Goal: Transaction & Acquisition: Purchase product/service

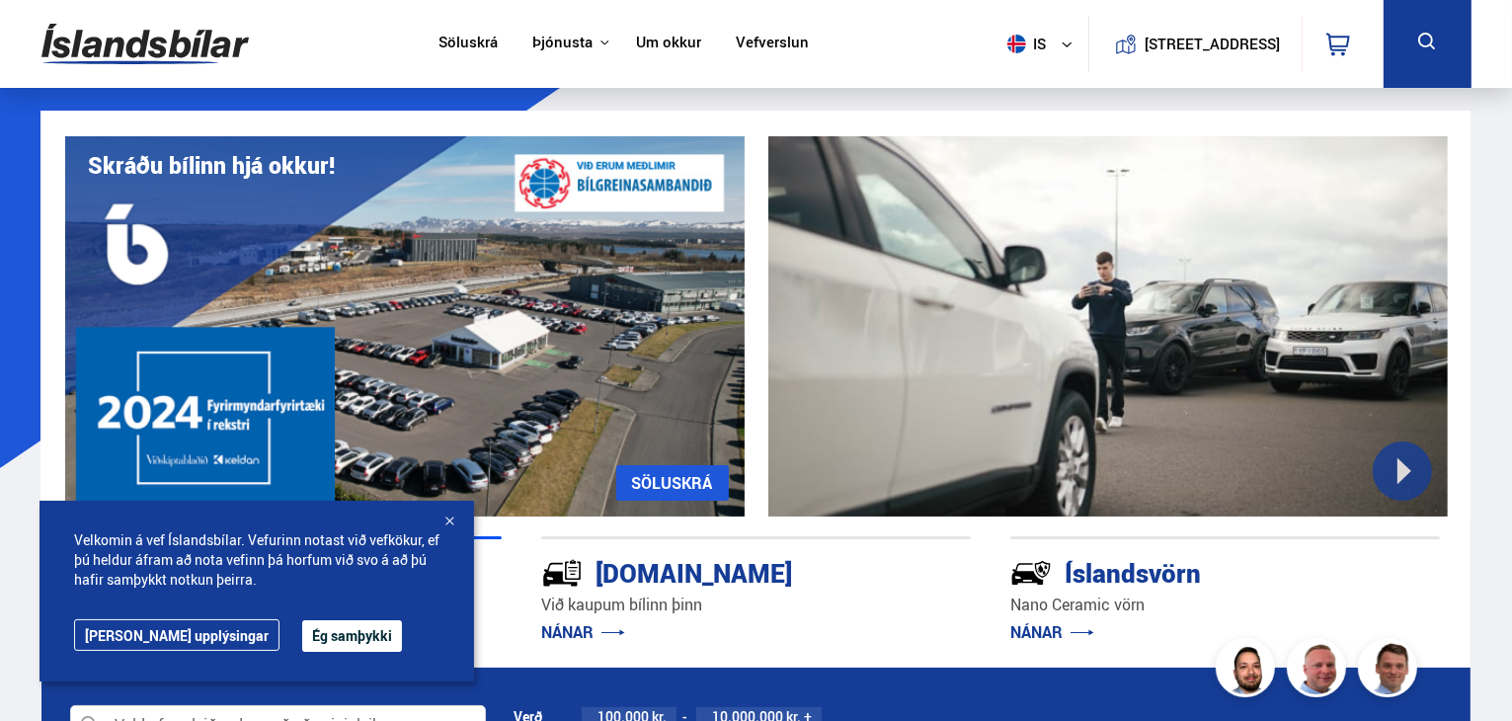
click at [302, 636] on button "Ég samþykki" at bounding box center [352, 636] width 100 height 32
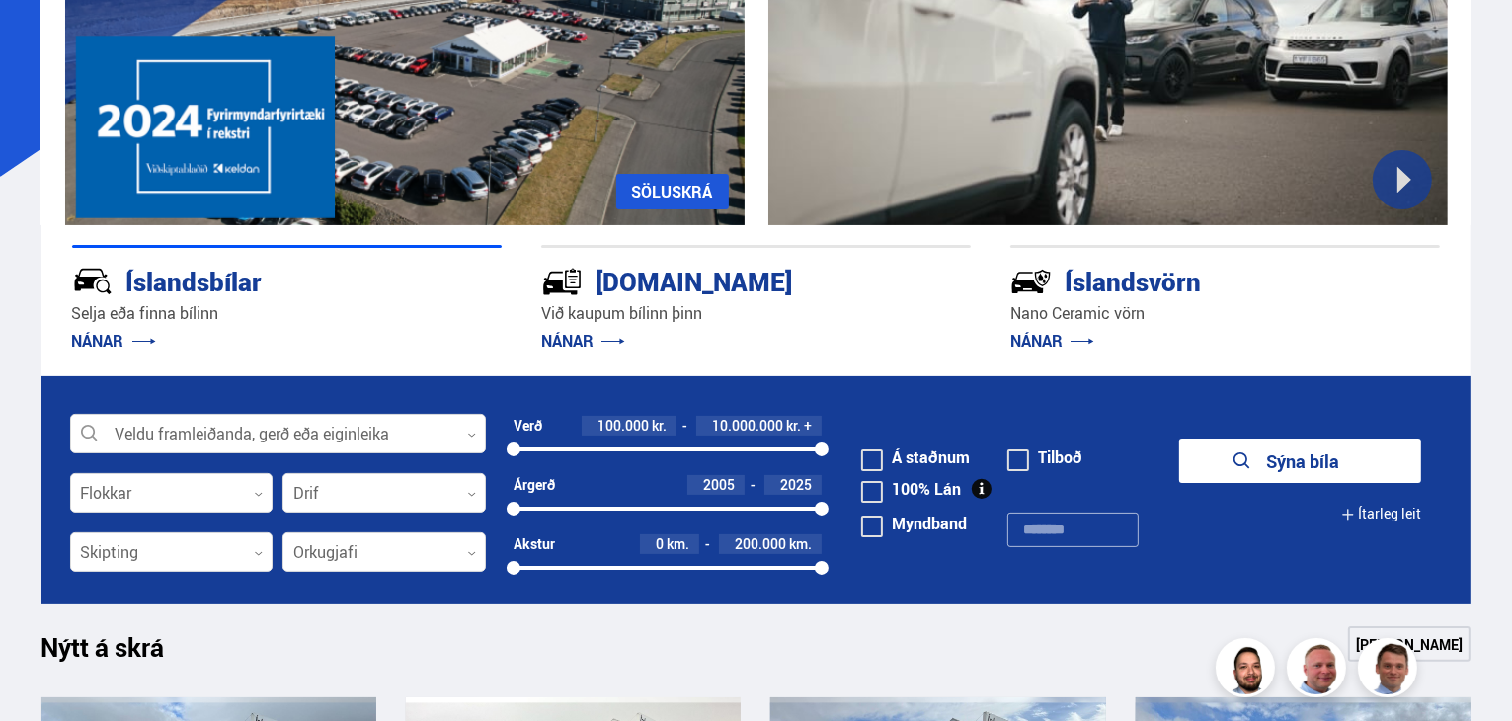
scroll to position [300, 0]
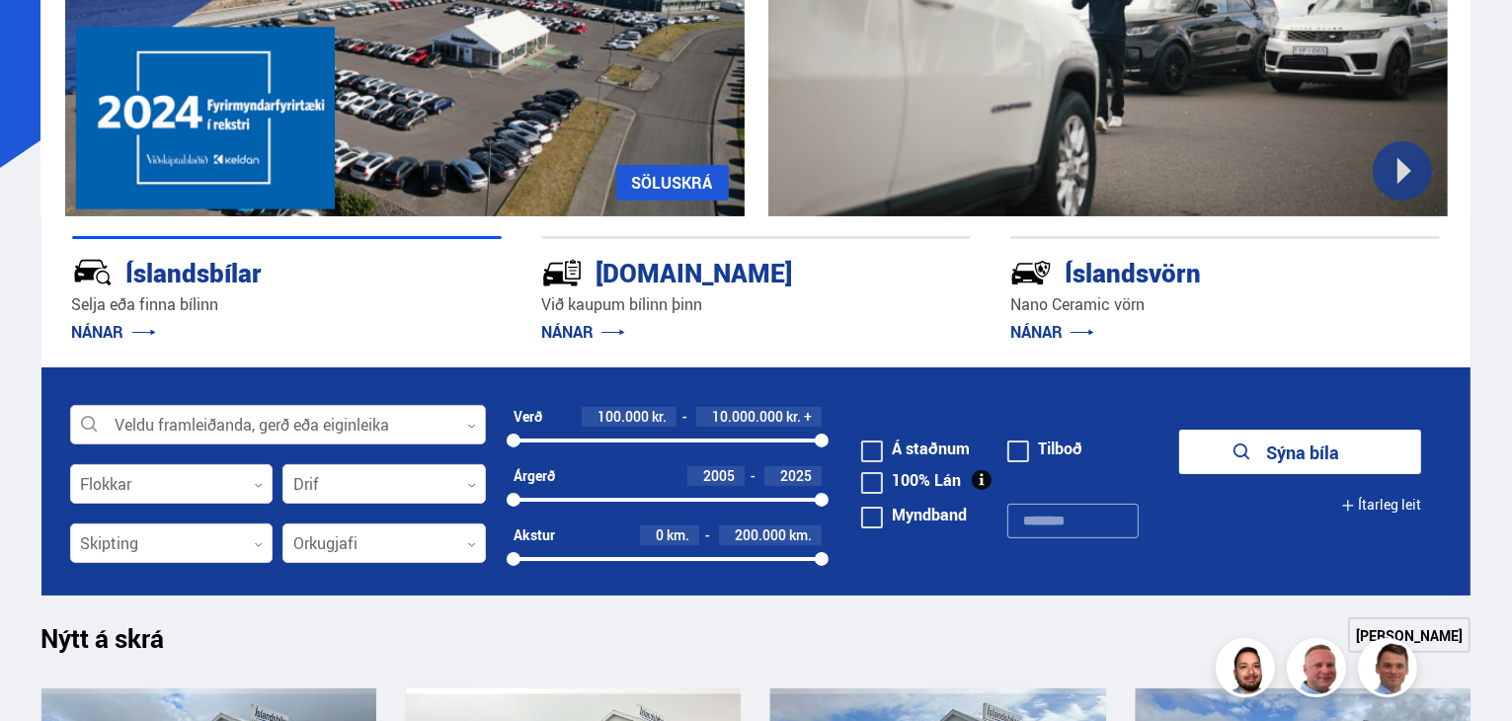
click at [470, 424] on icon at bounding box center [471, 426] width 9 height 9
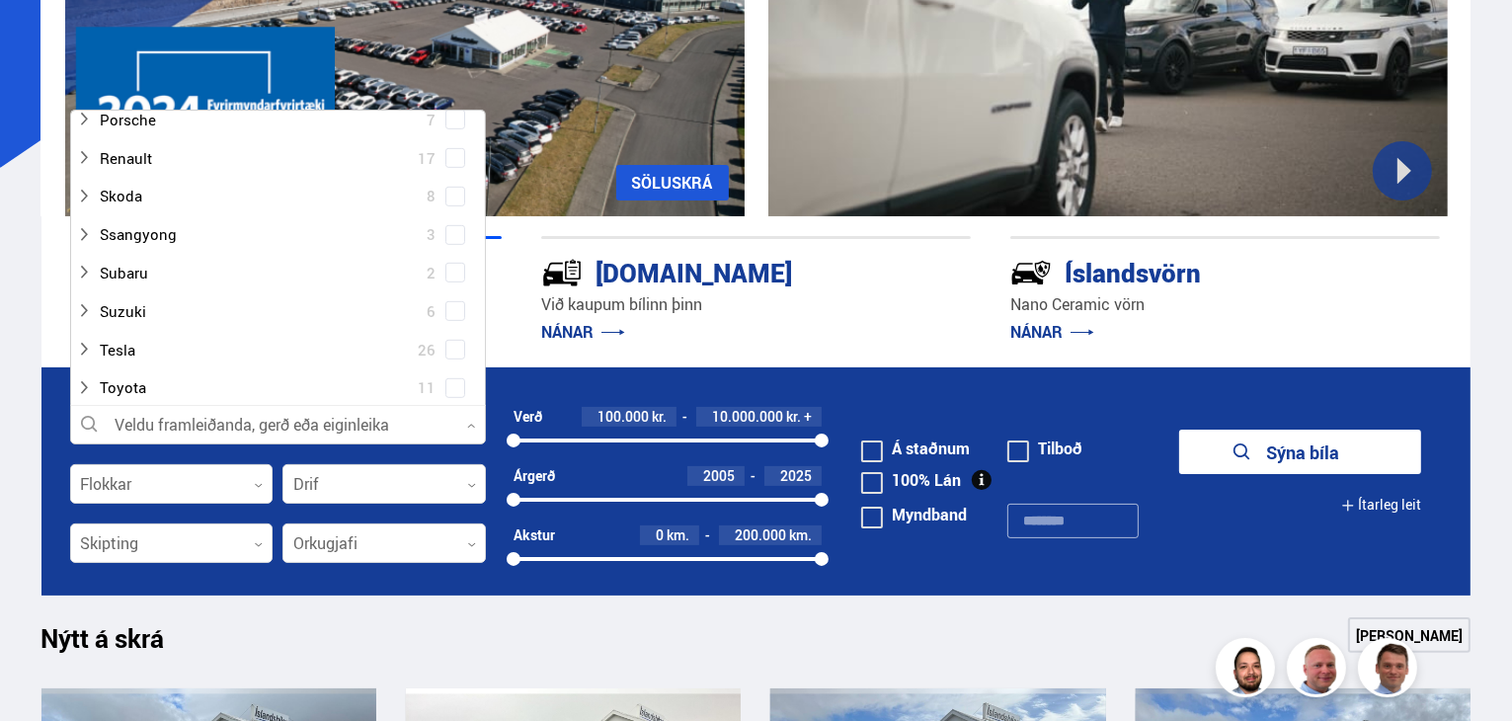
scroll to position [1205, 0]
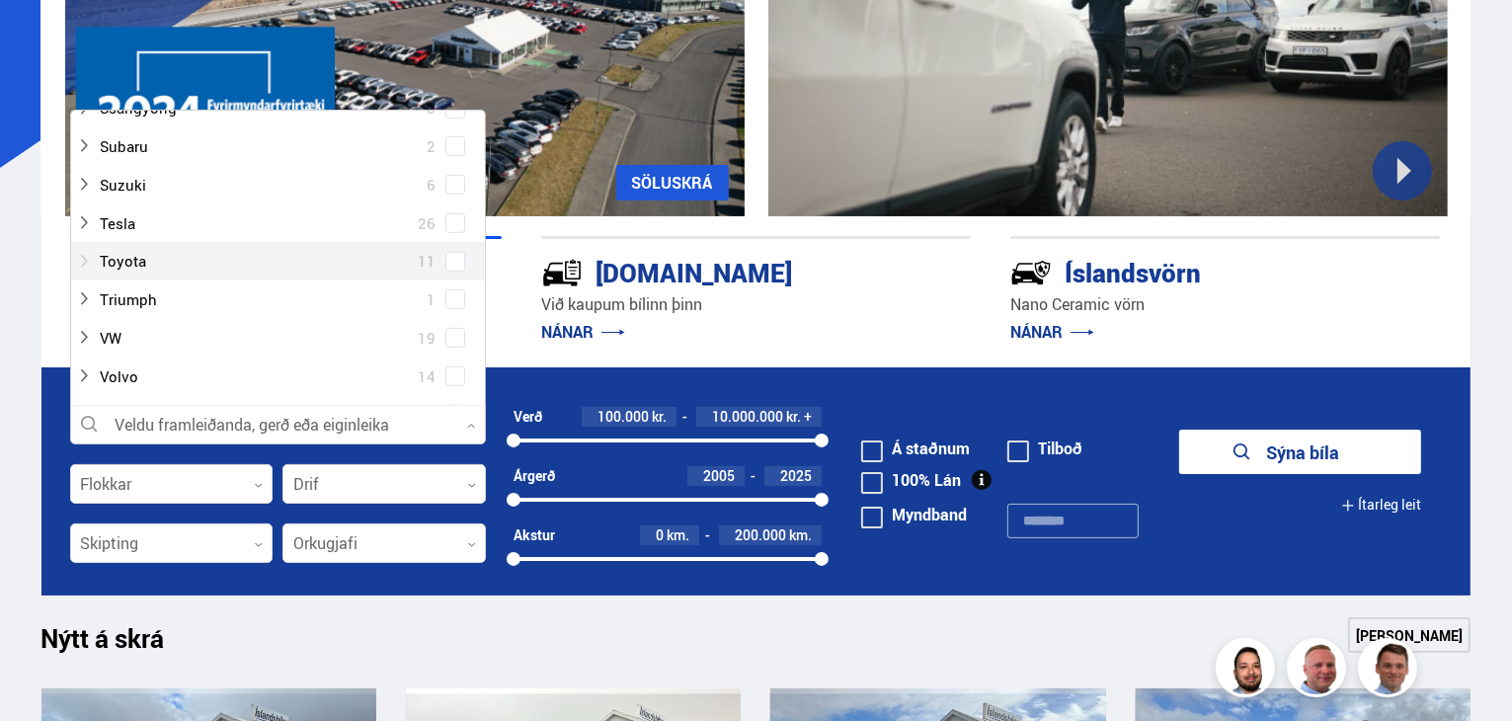
click at [136, 262] on div at bounding box center [258, 261] width 364 height 29
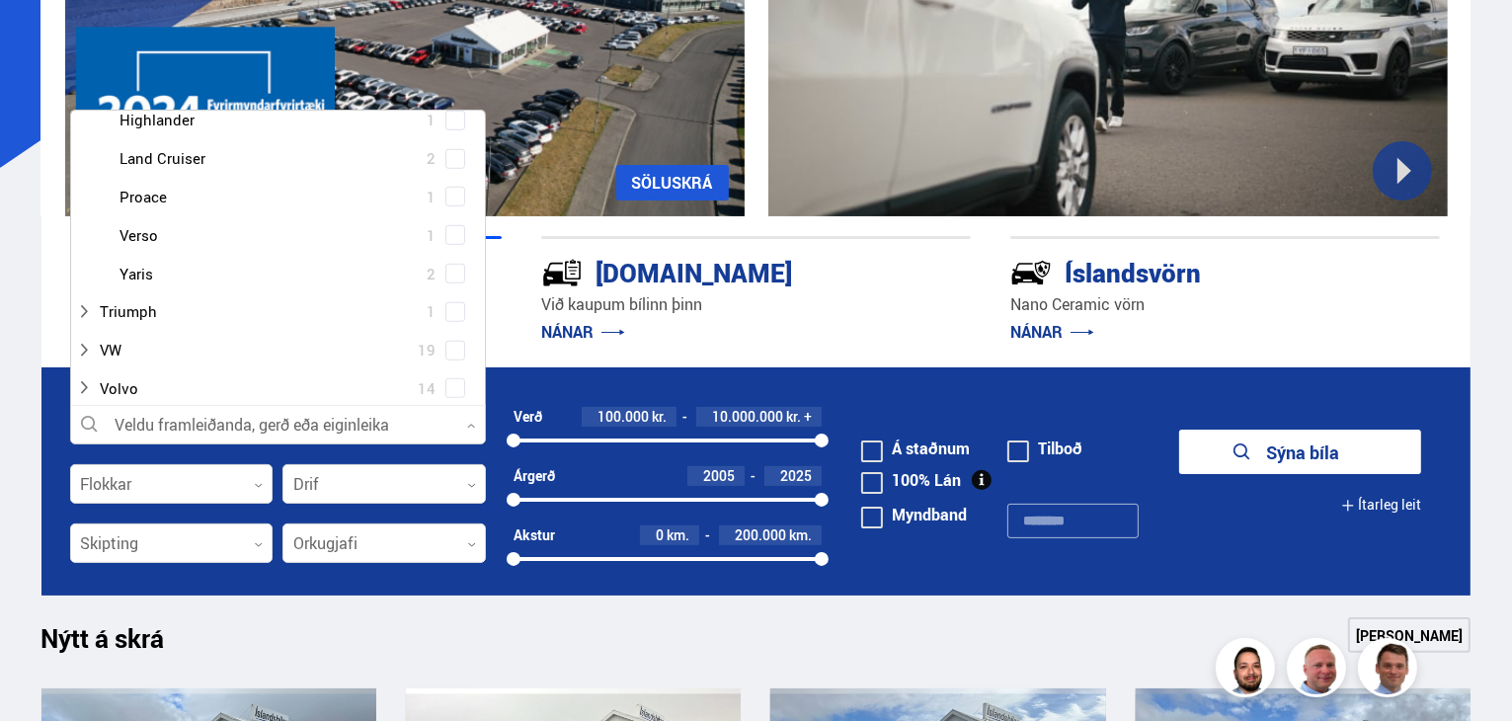
scroll to position [1368, 0]
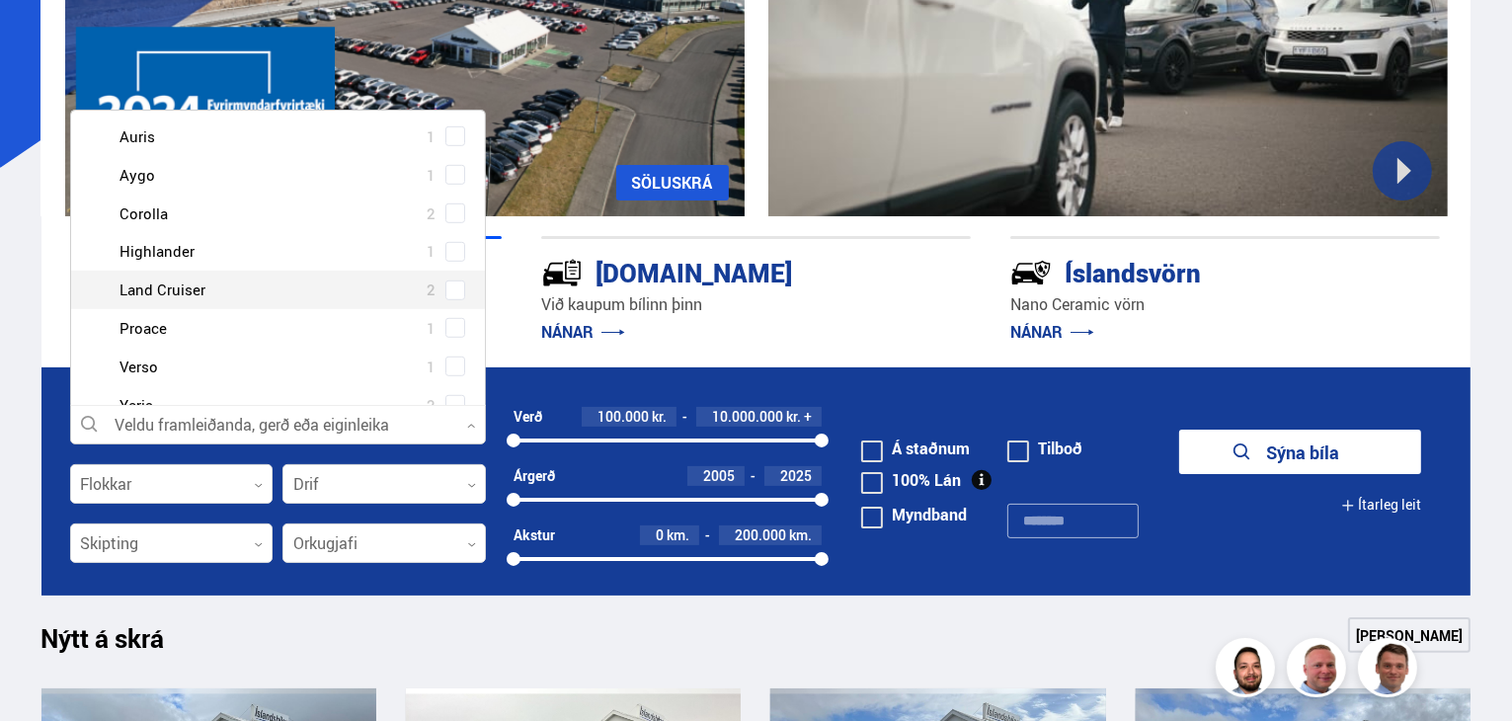
click at [172, 283] on div at bounding box center [298, 290] width 364 height 29
click at [447, 289] on span at bounding box center [455, 290] width 16 height 2
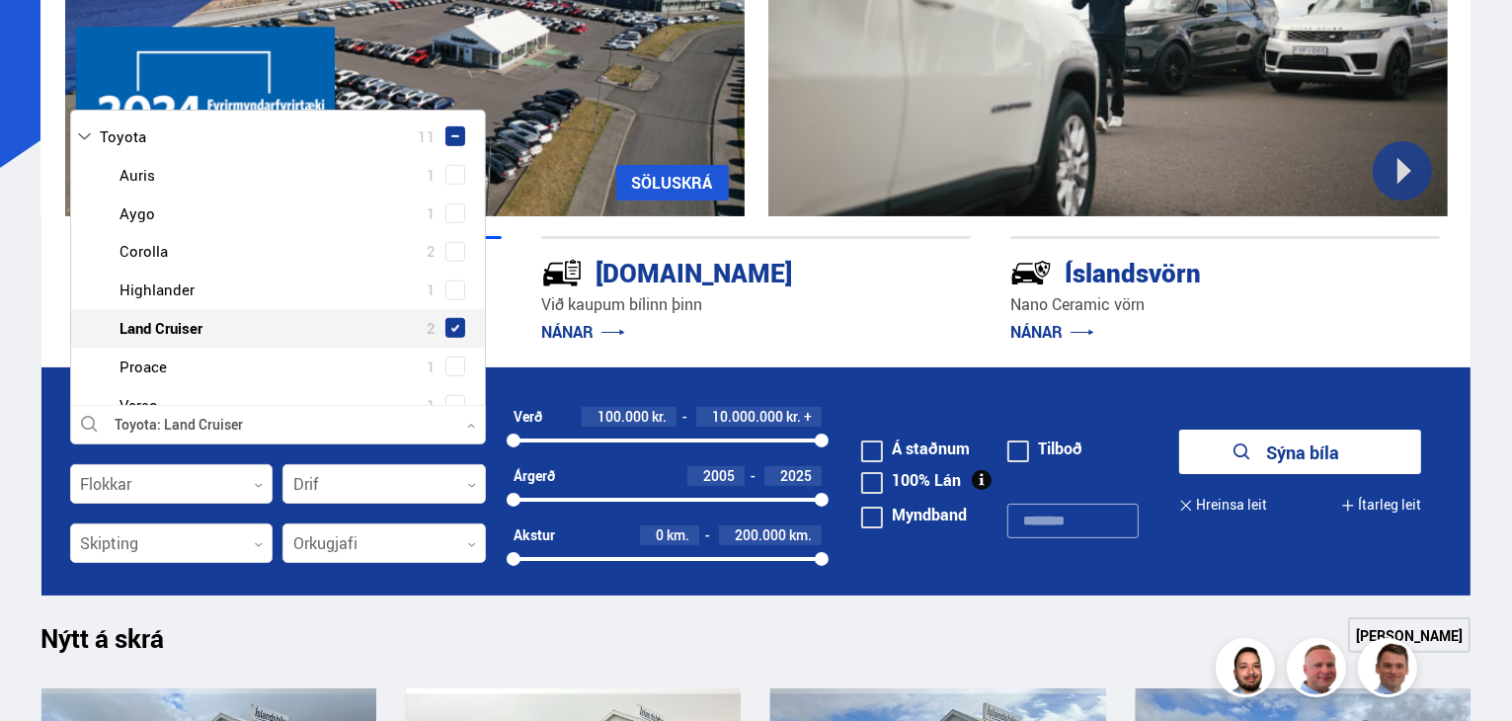
scroll to position [1406, 0]
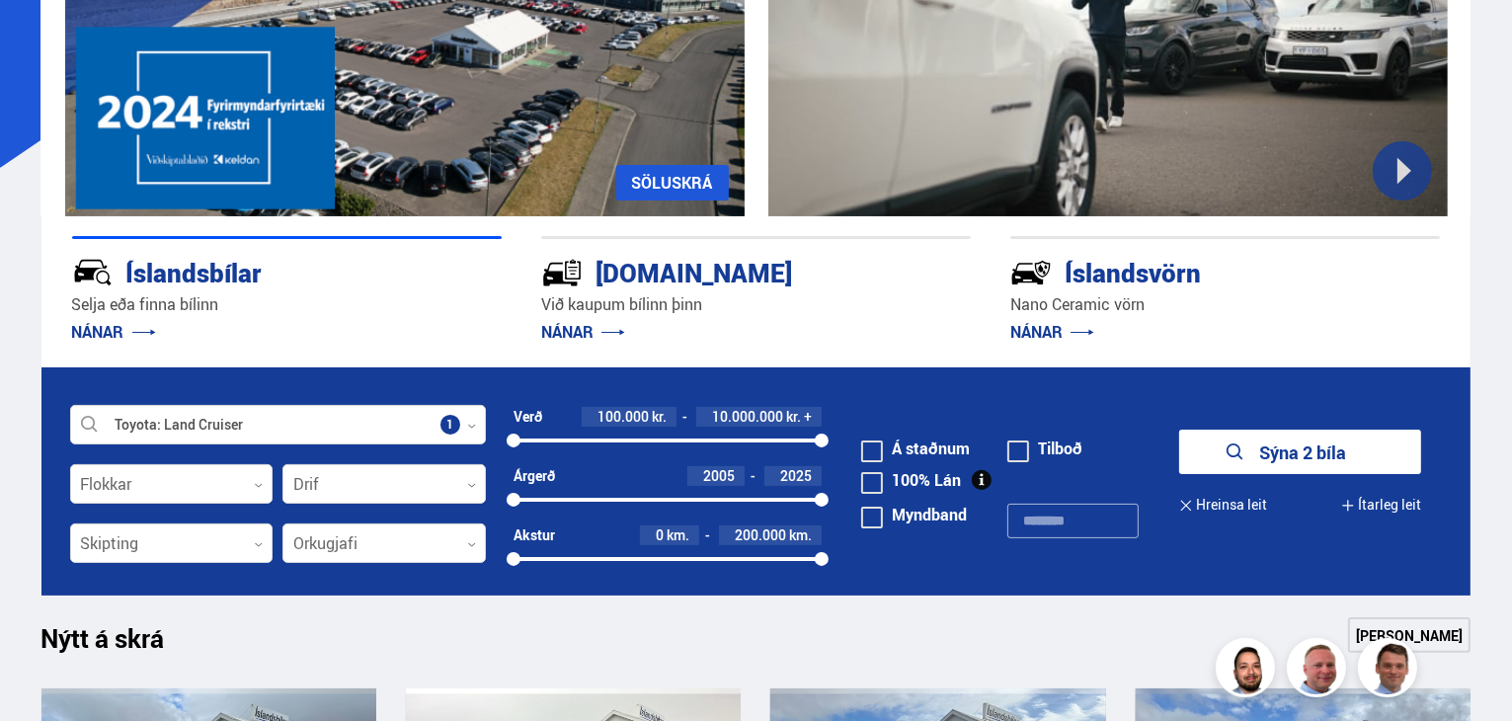
click at [1257, 452] on button "Sýna 2 bíla" at bounding box center [1300, 452] width 242 height 44
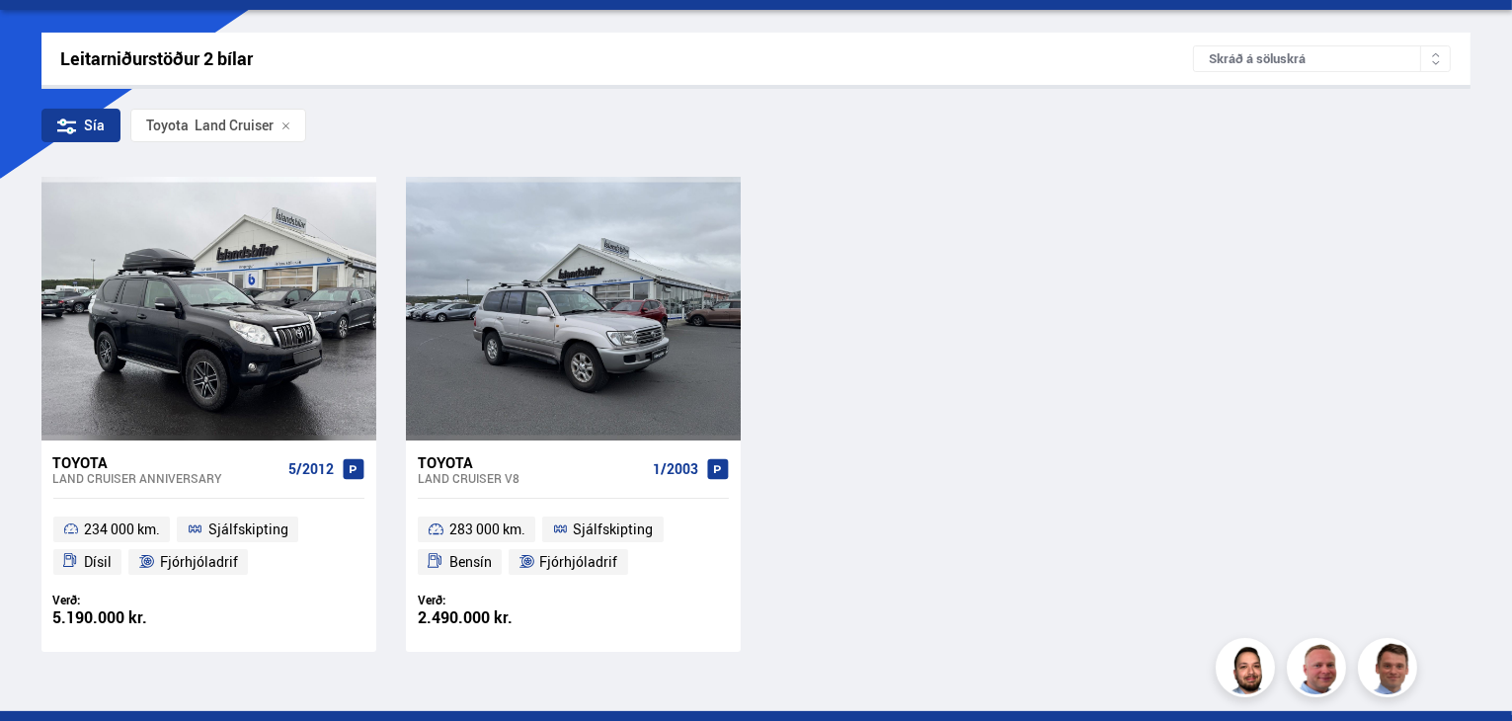
scroll to position [298, 0]
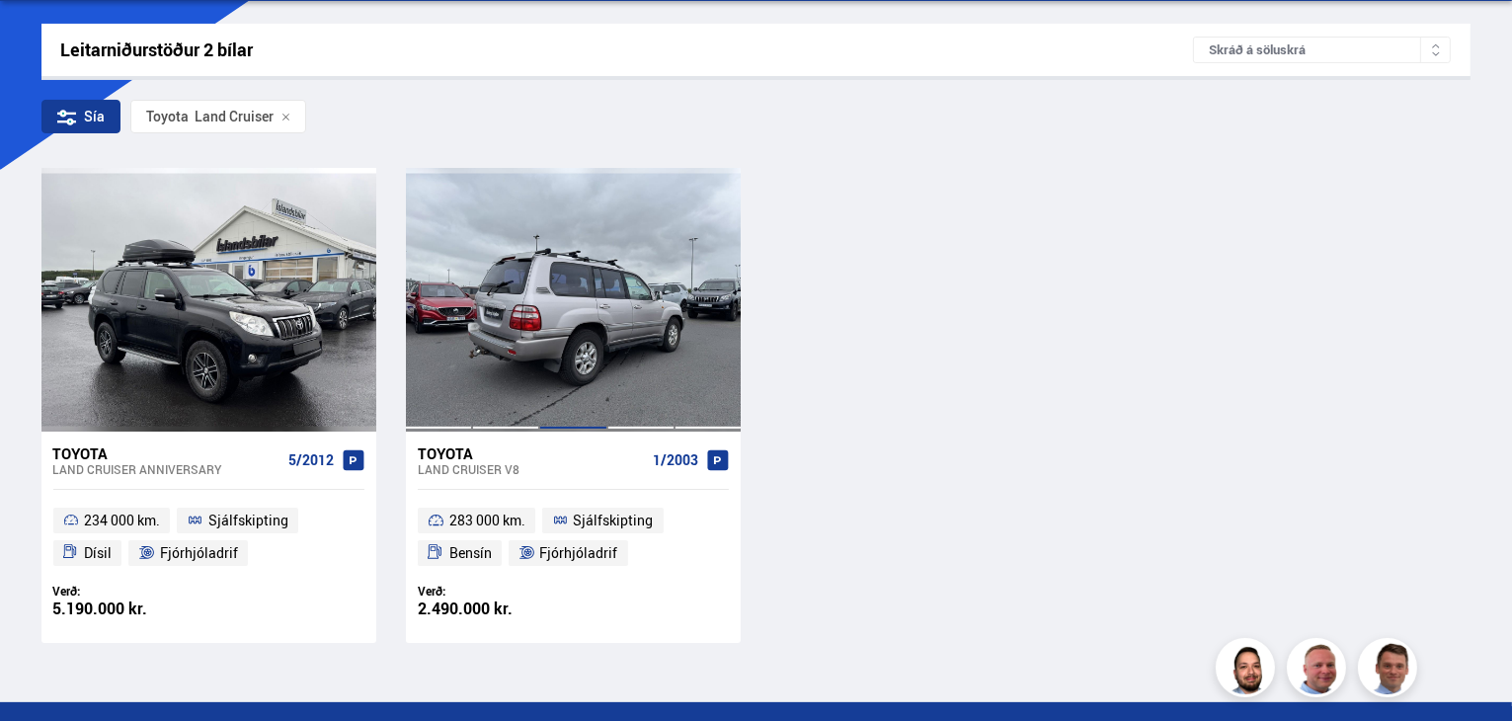
click at [600, 310] on div at bounding box center [572, 299] width 67 height 263
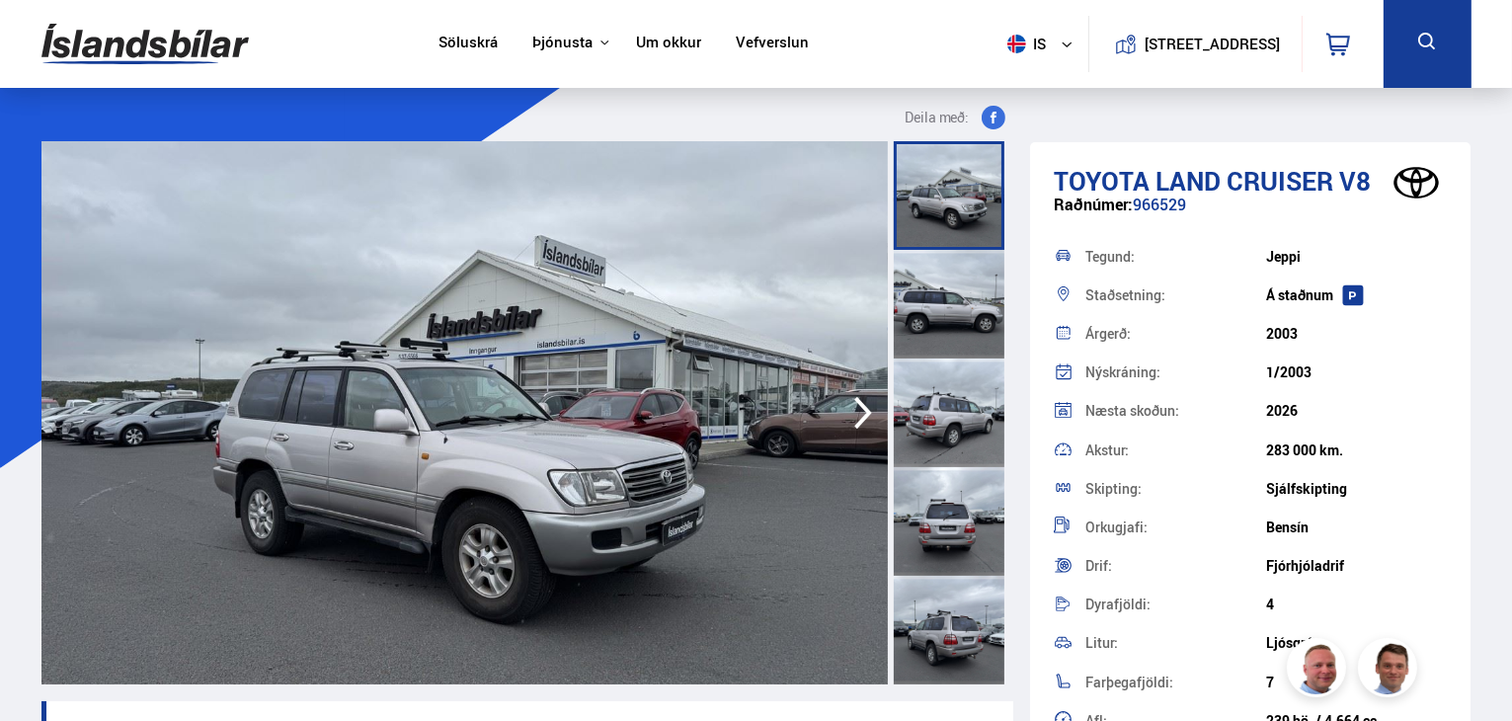
drag, startPoint x: 1464, startPoint y: 329, endPoint x: 1465, endPoint y: 416, distance: 86.9
click at [1465, 416] on div "Toyota Land Cruiser V8 Raðnúmer: 966529 Tegund: Jeppi Staðsetning: Á [GEOGRAPHI…" at bounding box center [1250, 599] width 441 height 914
click at [1430, 370] on div "1/2003" at bounding box center [1356, 372] width 181 height 16
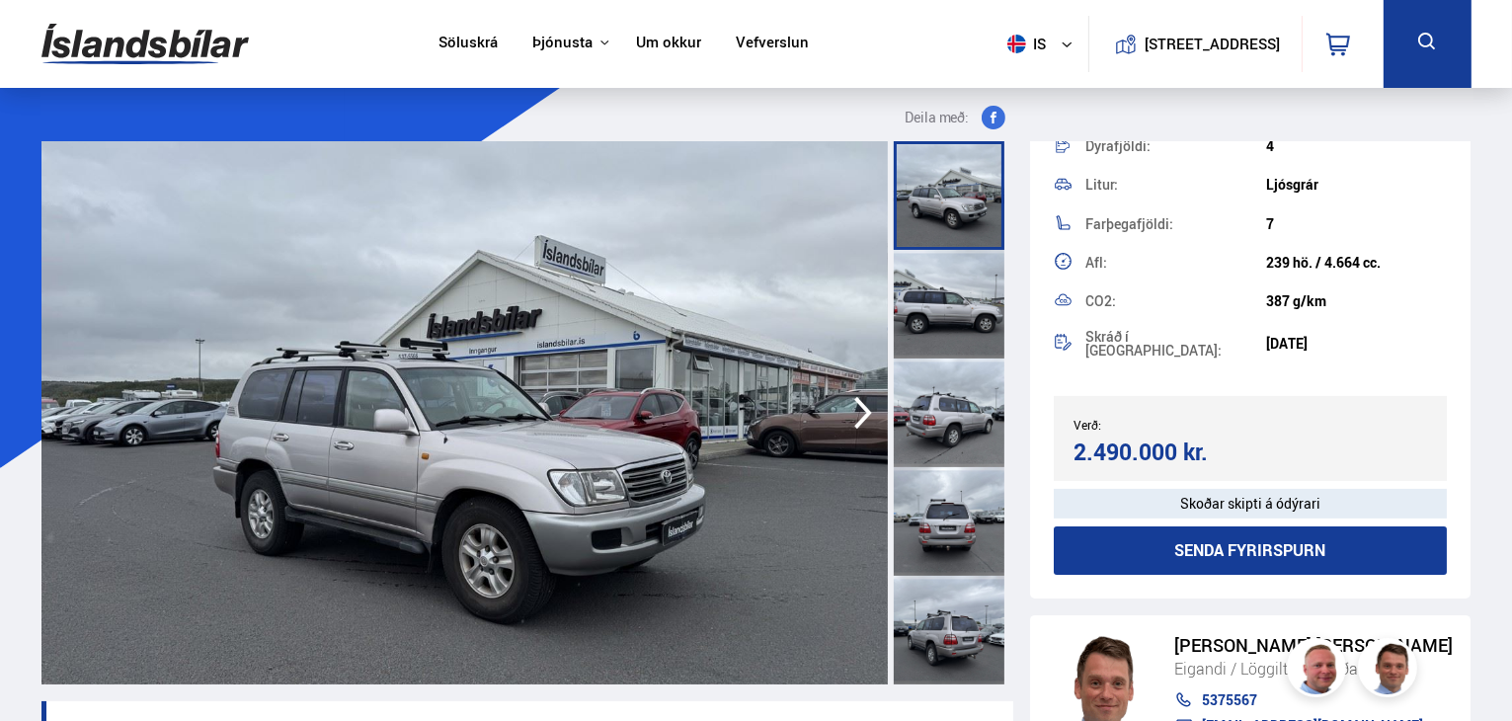
scroll to position [462, 0]
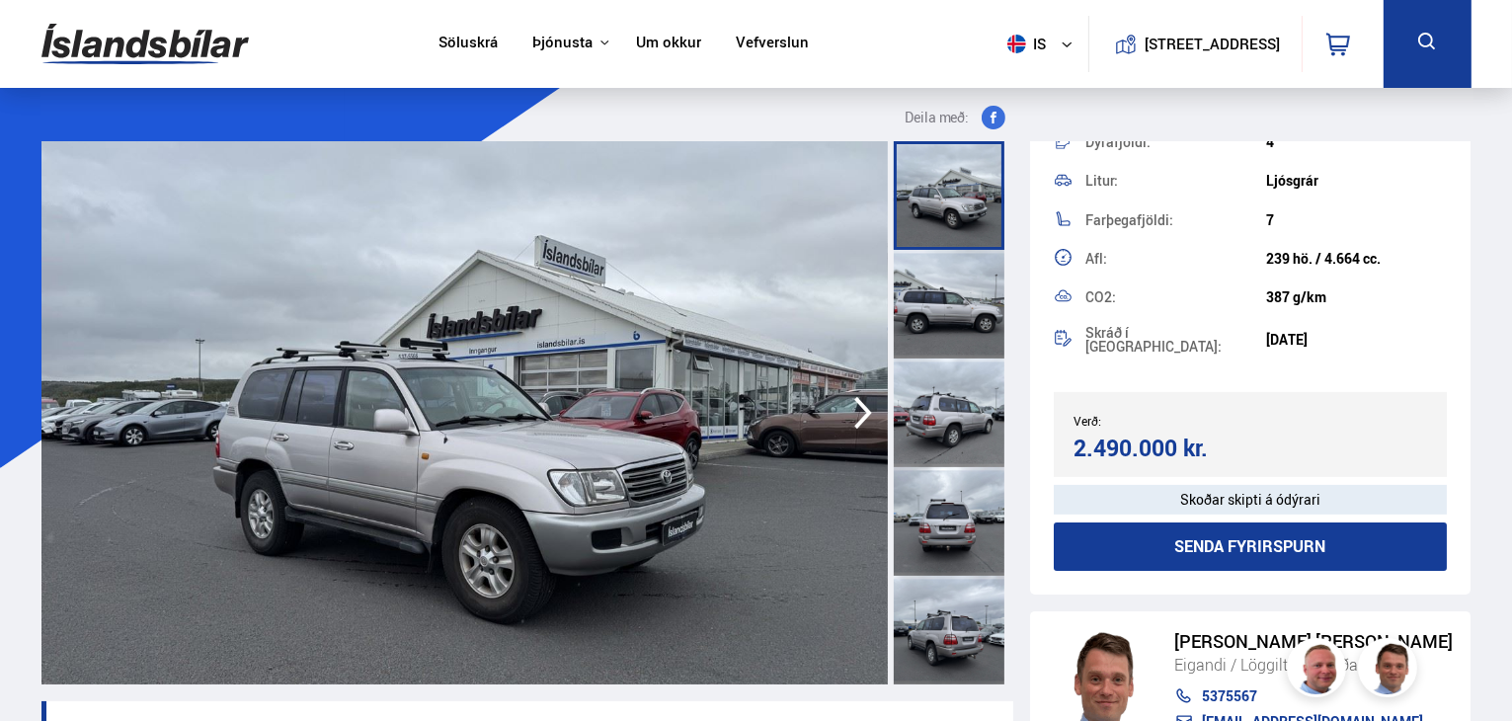
drag, startPoint x: 1470, startPoint y: 505, endPoint x: 1462, endPoint y: 439, distance: 65.8
click at [844, 408] on icon "button" at bounding box center [863, 412] width 40 height 47
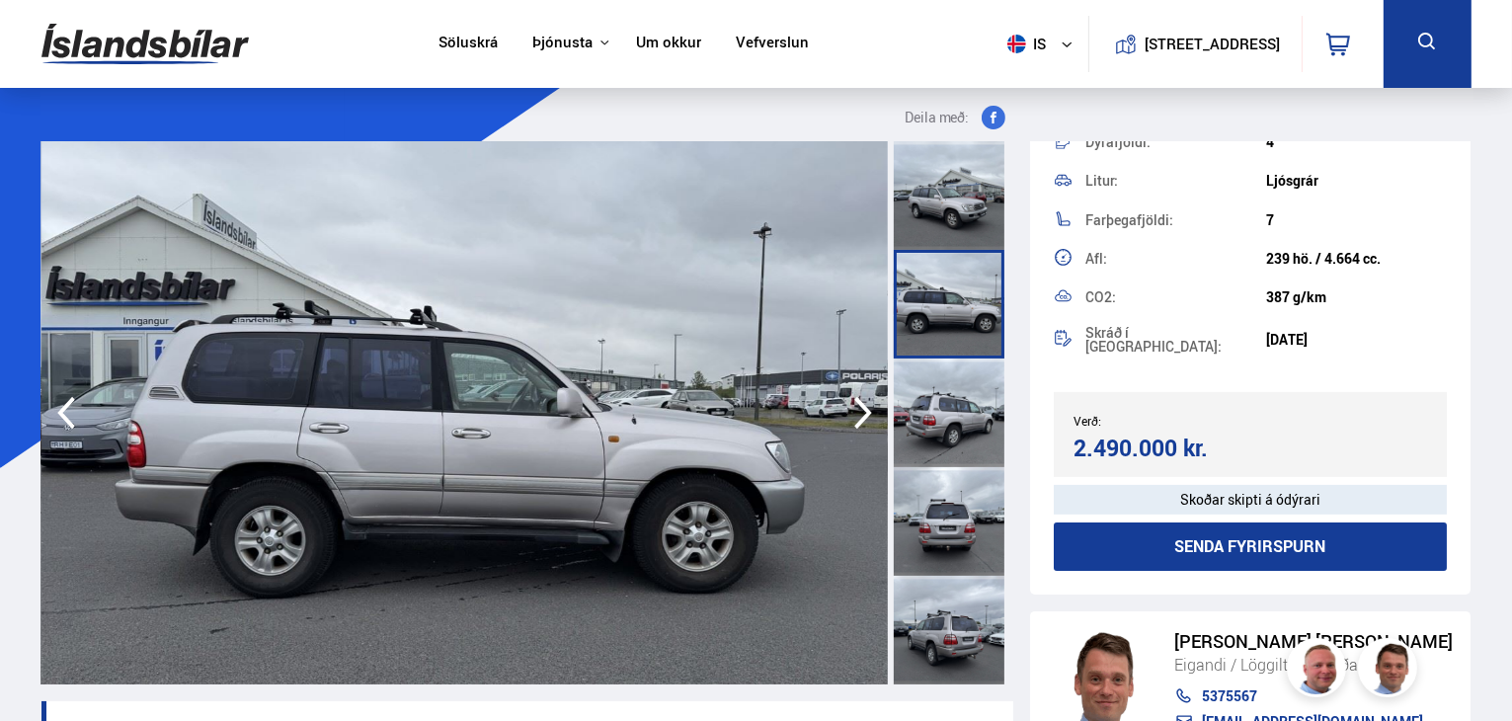
click at [844, 408] on icon "button" at bounding box center [863, 412] width 40 height 47
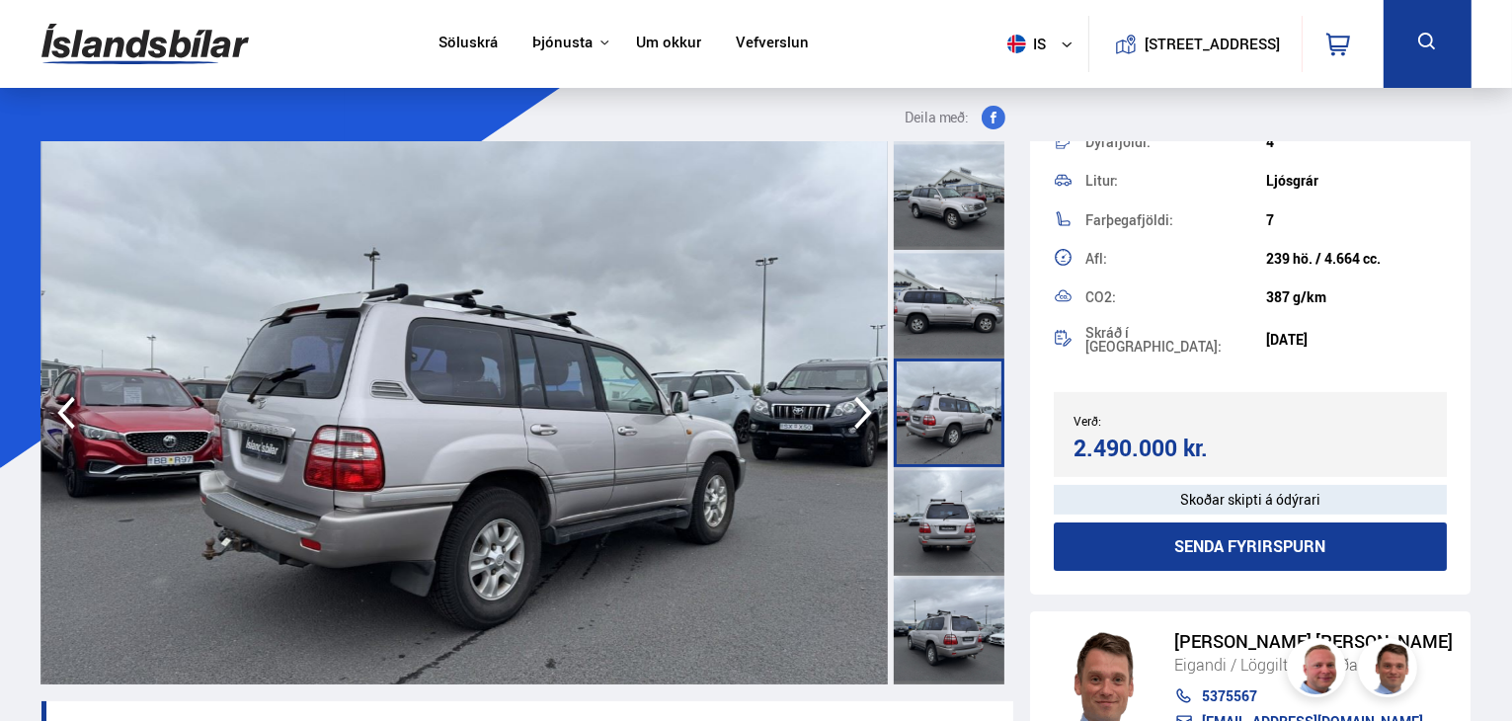
click at [844, 408] on icon "button" at bounding box center [863, 412] width 40 height 47
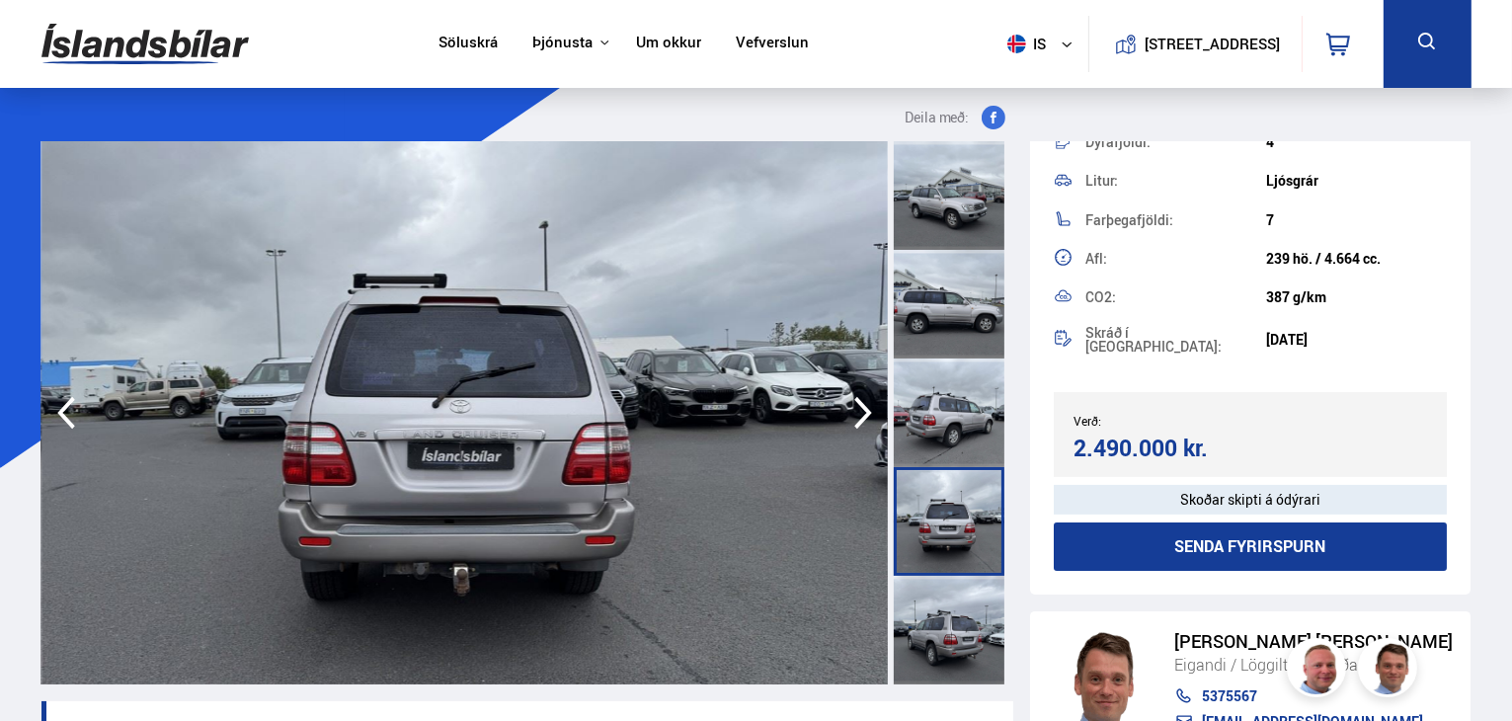
click at [844, 408] on icon "button" at bounding box center [863, 412] width 40 height 47
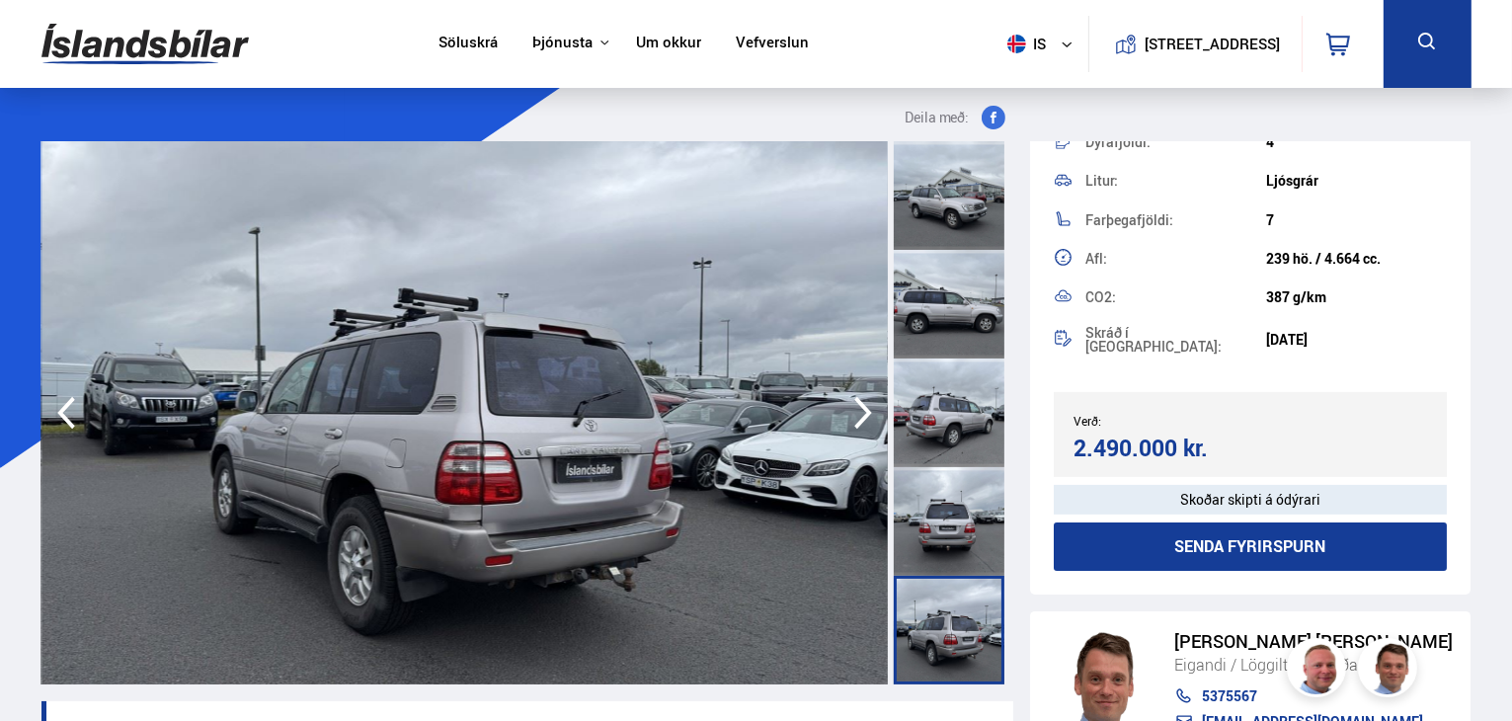
click at [844, 408] on icon "button" at bounding box center [863, 412] width 40 height 47
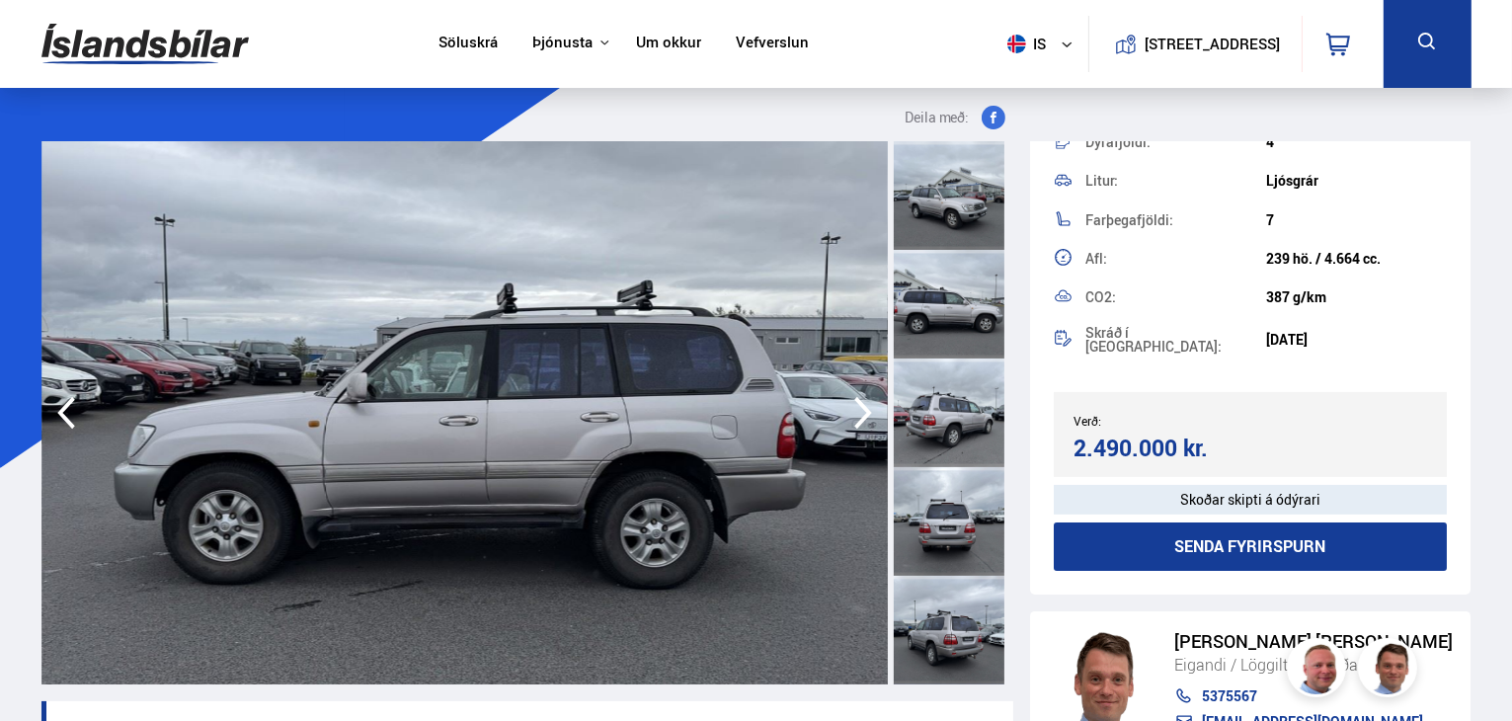
click at [844, 408] on icon "button" at bounding box center [863, 412] width 40 height 47
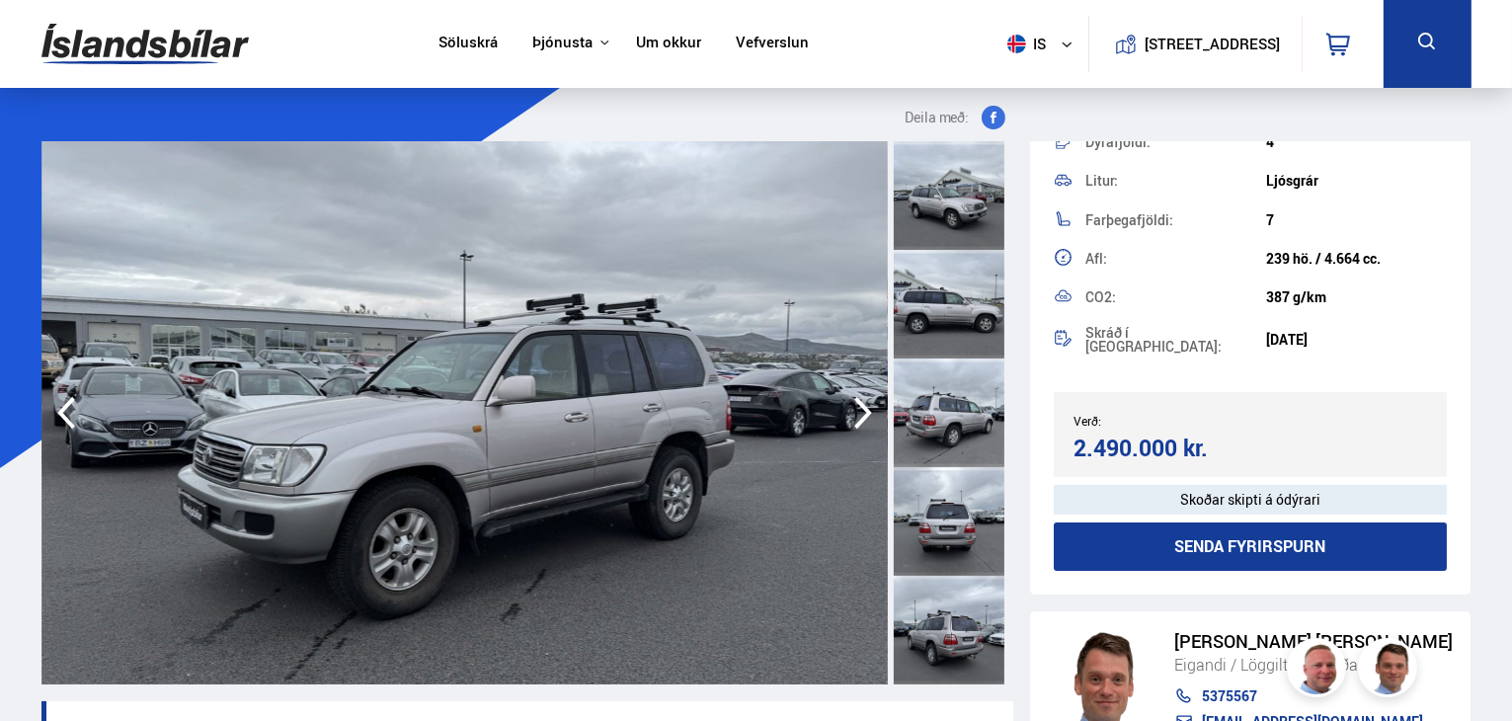
click at [844, 408] on icon "button" at bounding box center [863, 412] width 40 height 47
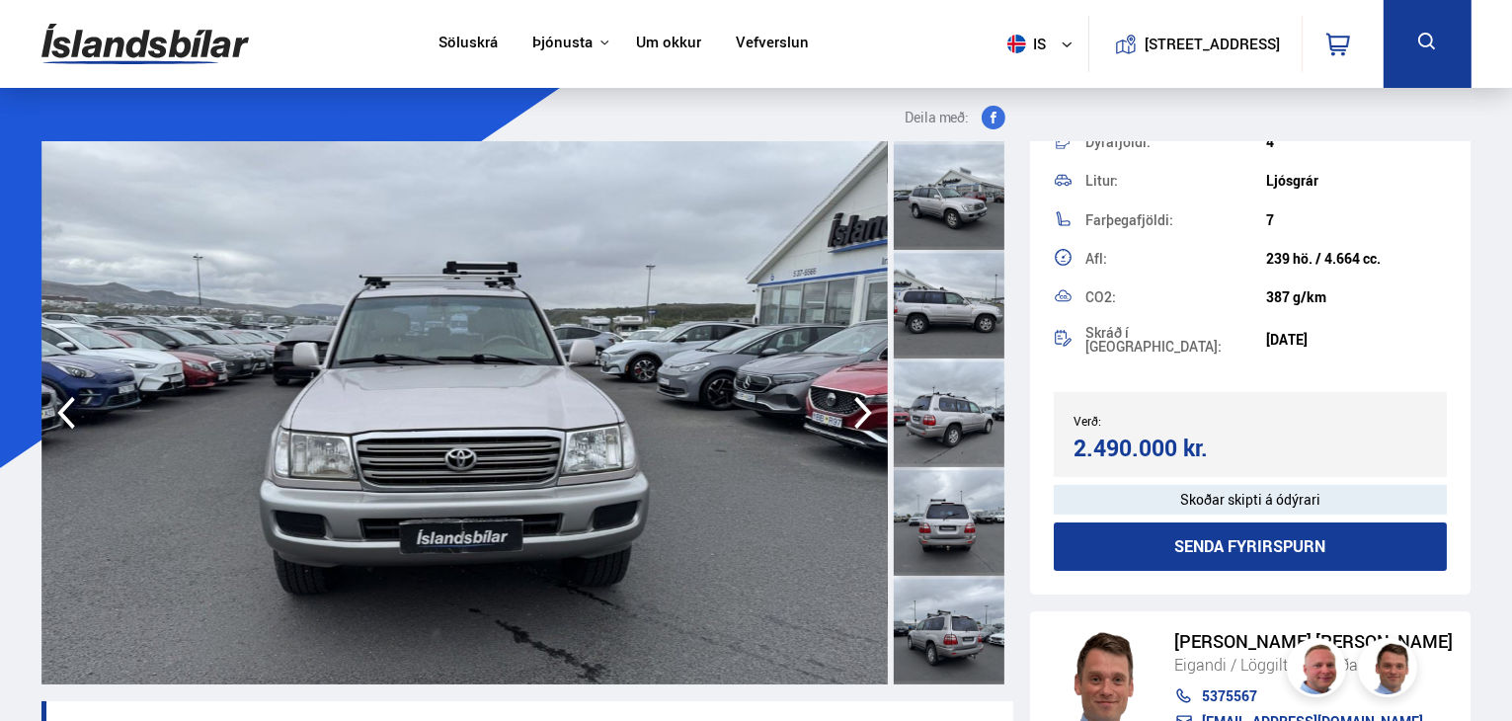
click at [844, 408] on icon "button" at bounding box center [863, 412] width 40 height 47
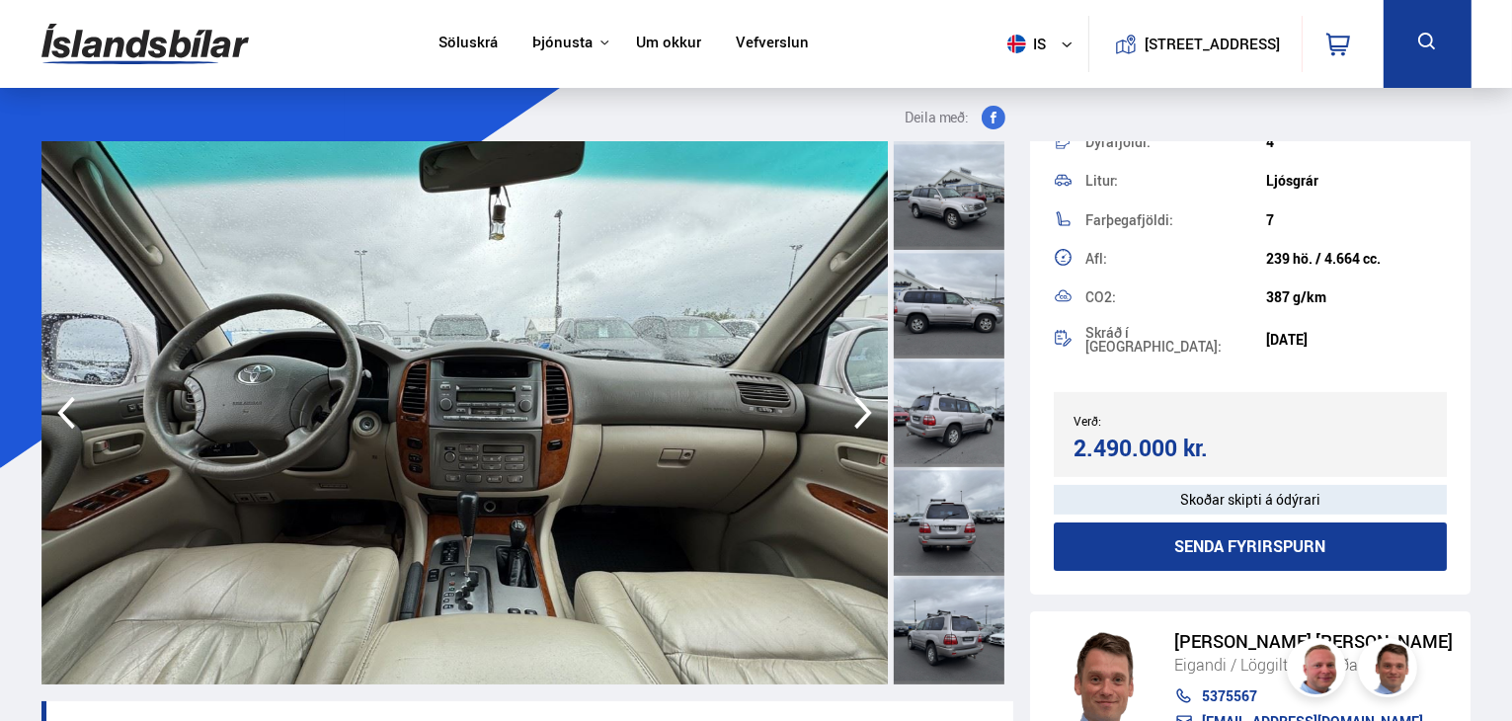
click at [844, 408] on icon "button" at bounding box center [863, 412] width 40 height 47
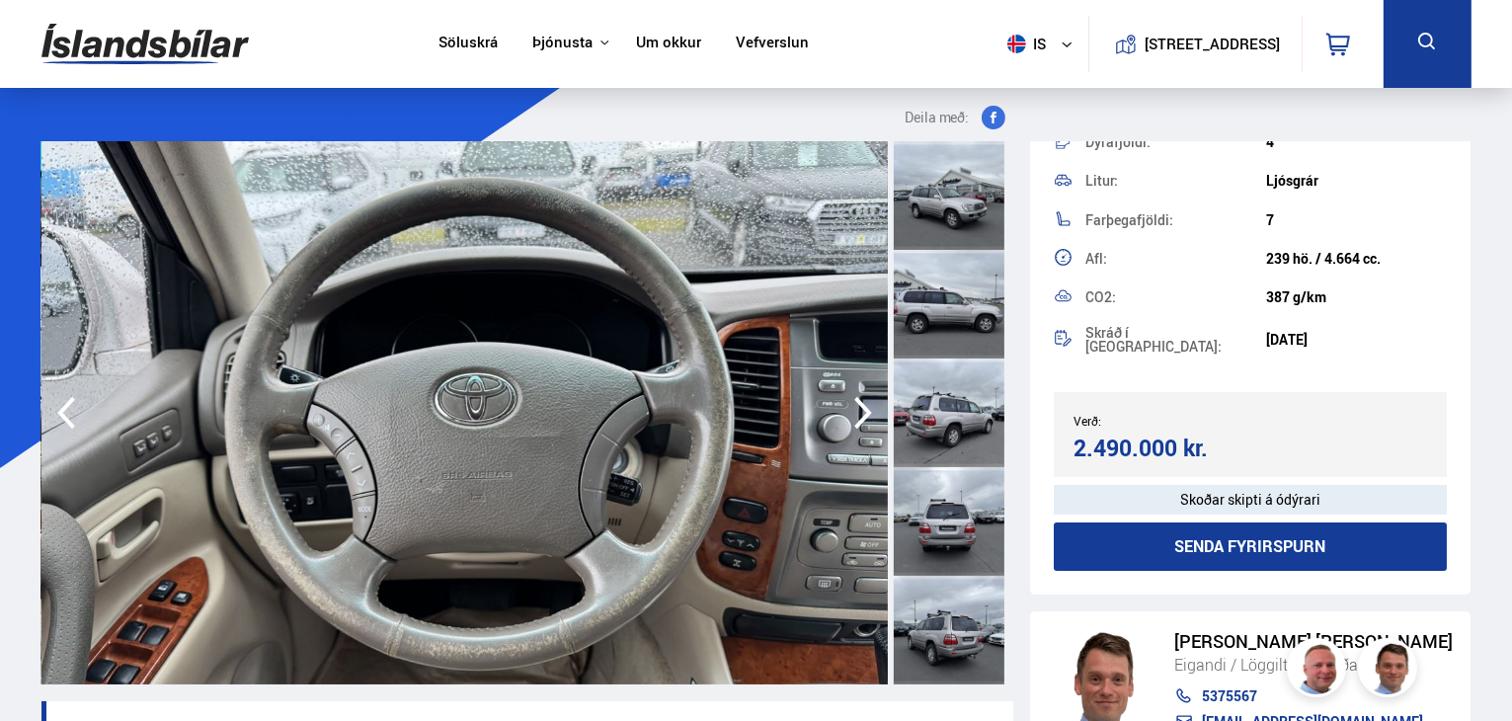
click at [844, 408] on icon "button" at bounding box center [863, 412] width 40 height 47
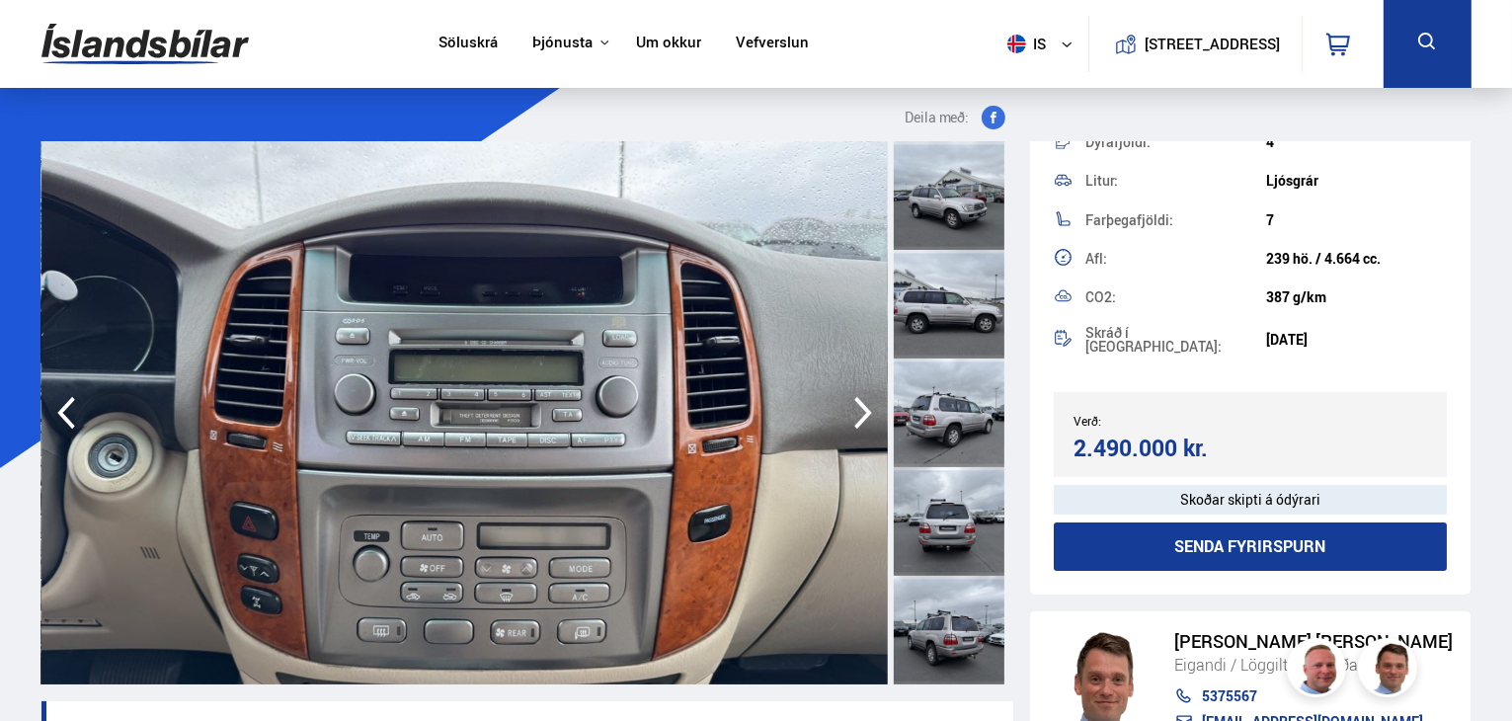
click at [844, 408] on icon "button" at bounding box center [863, 412] width 40 height 47
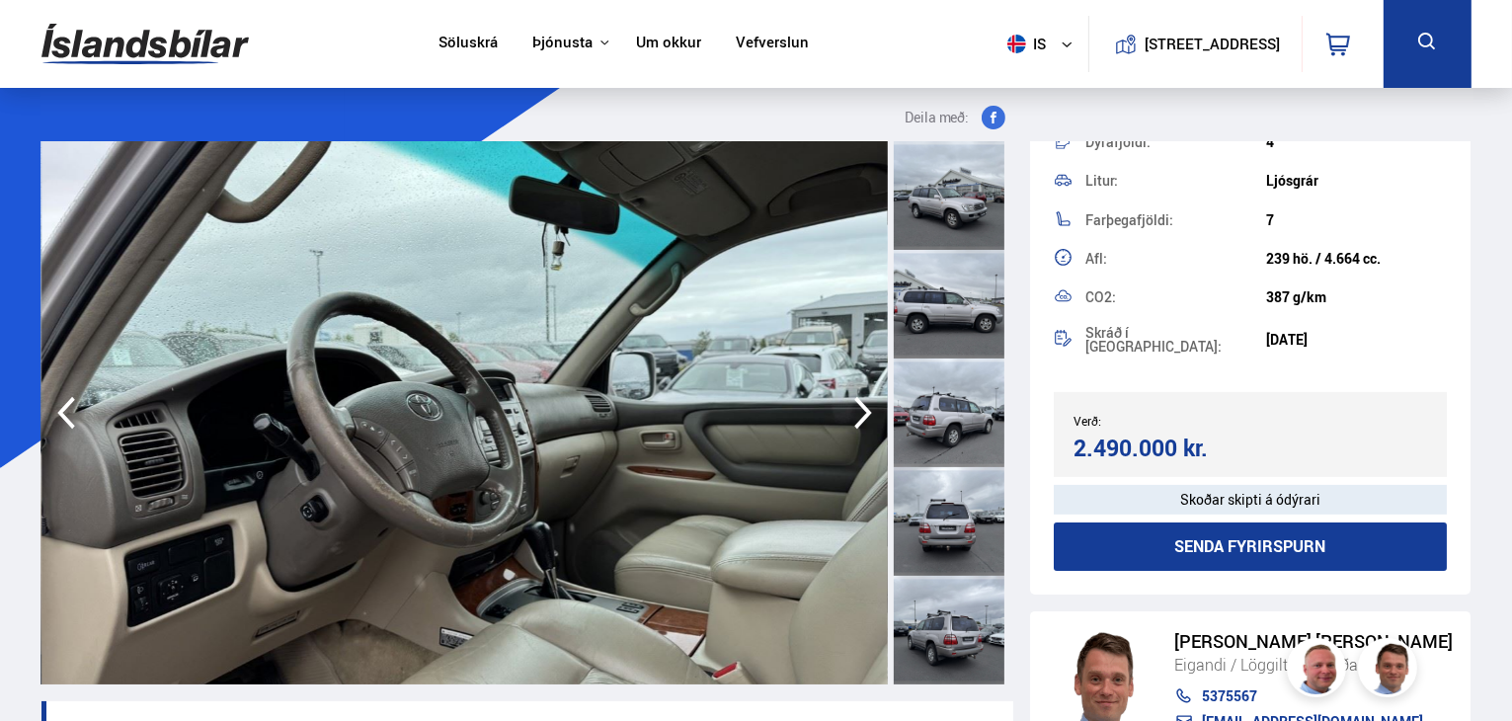
click at [844, 408] on icon "button" at bounding box center [863, 412] width 40 height 47
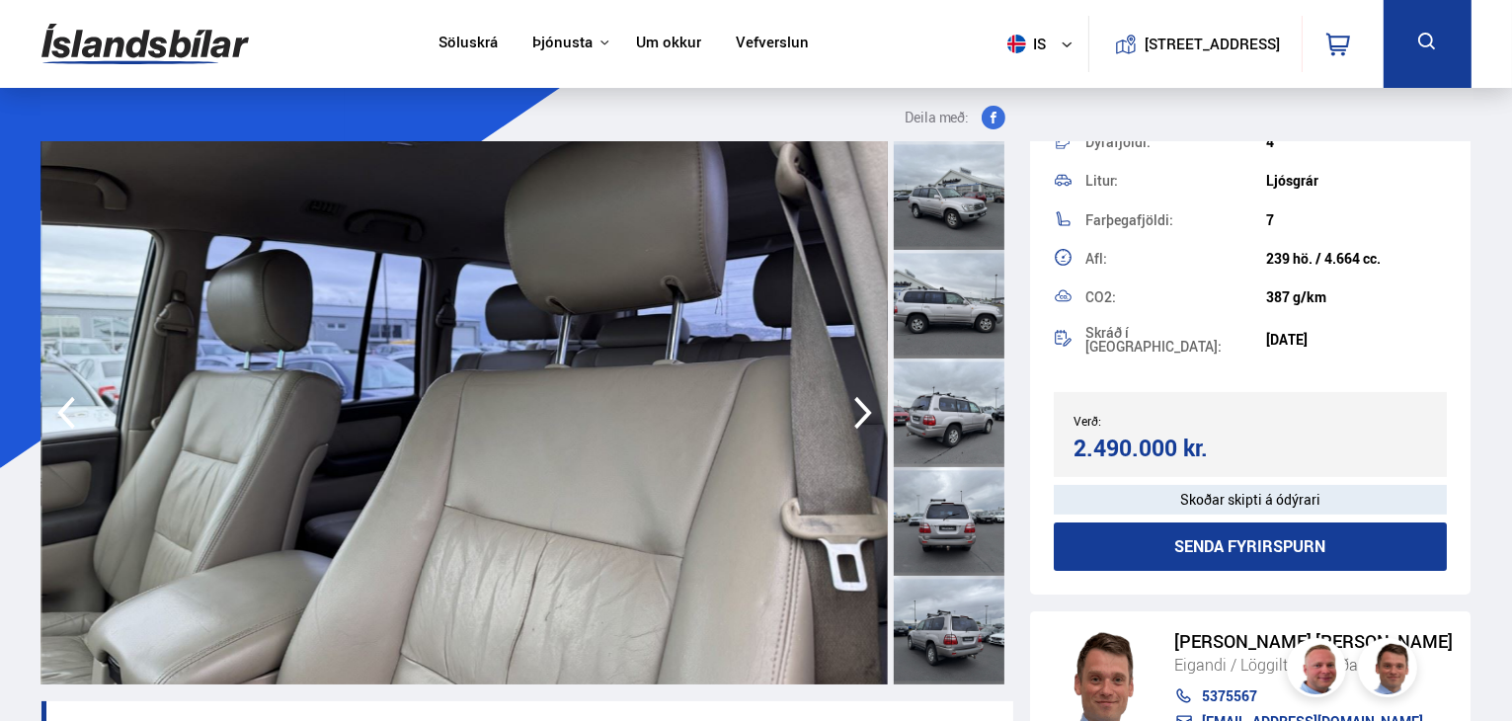
click at [844, 408] on icon "button" at bounding box center [863, 412] width 40 height 47
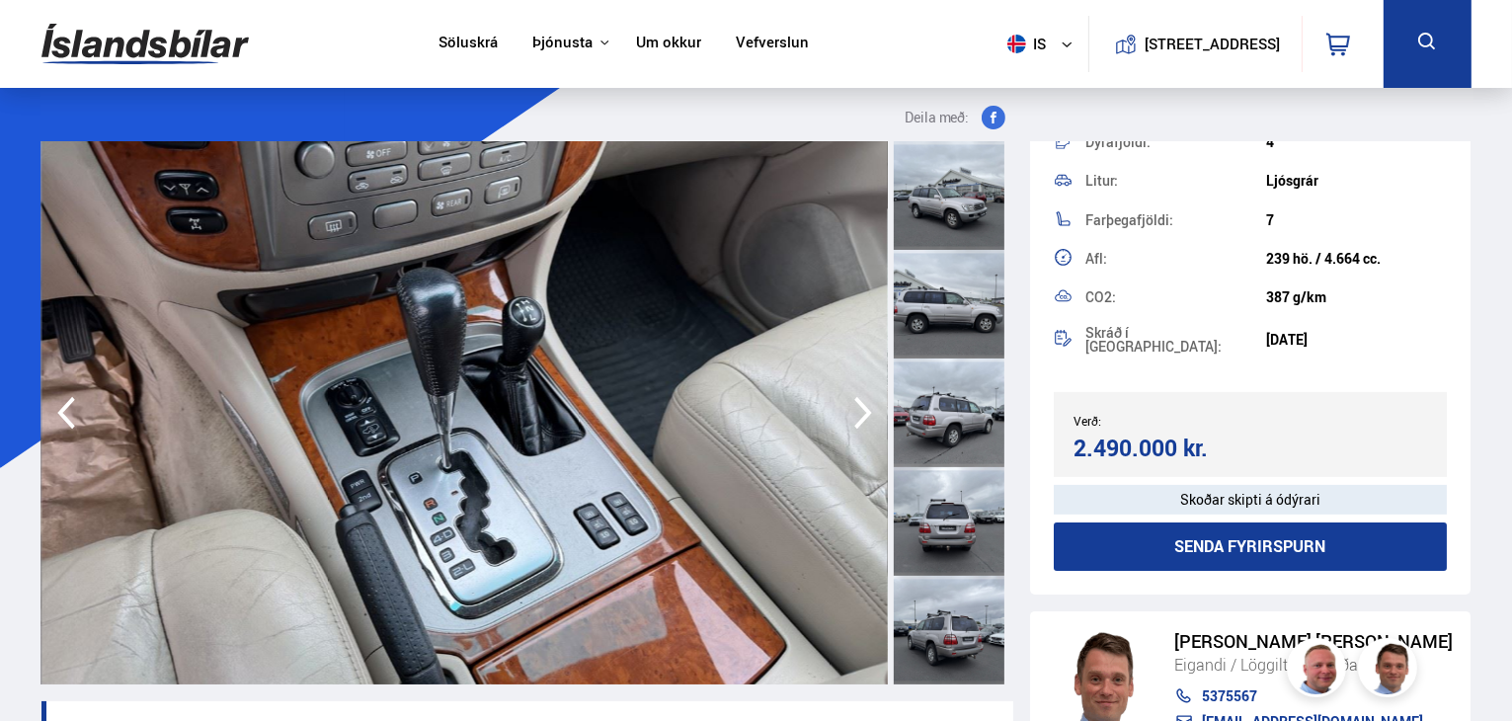
click at [844, 408] on icon "button" at bounding box center [863, 412] width 40 height 47
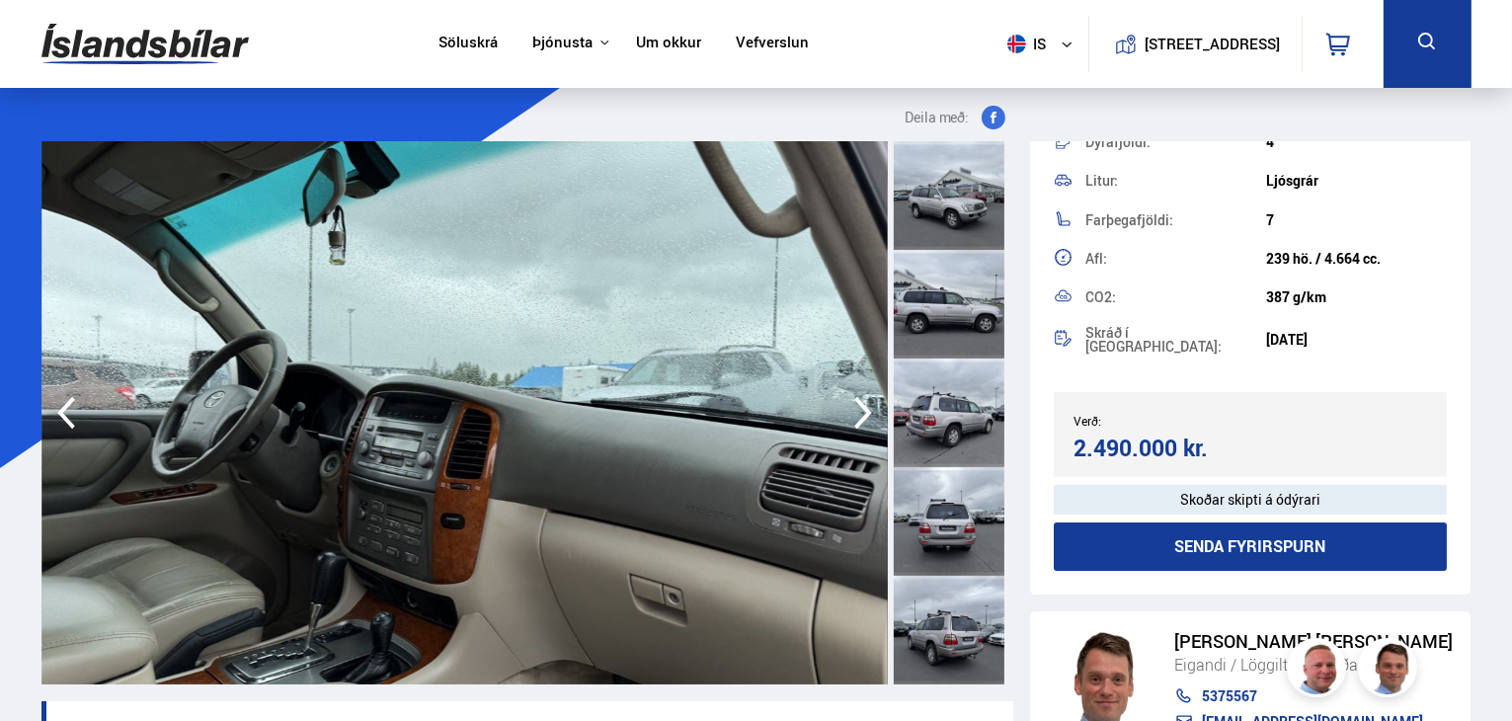
click at [844, 408] on icon "button" at bounding box center [863, 412] width 40 height 47
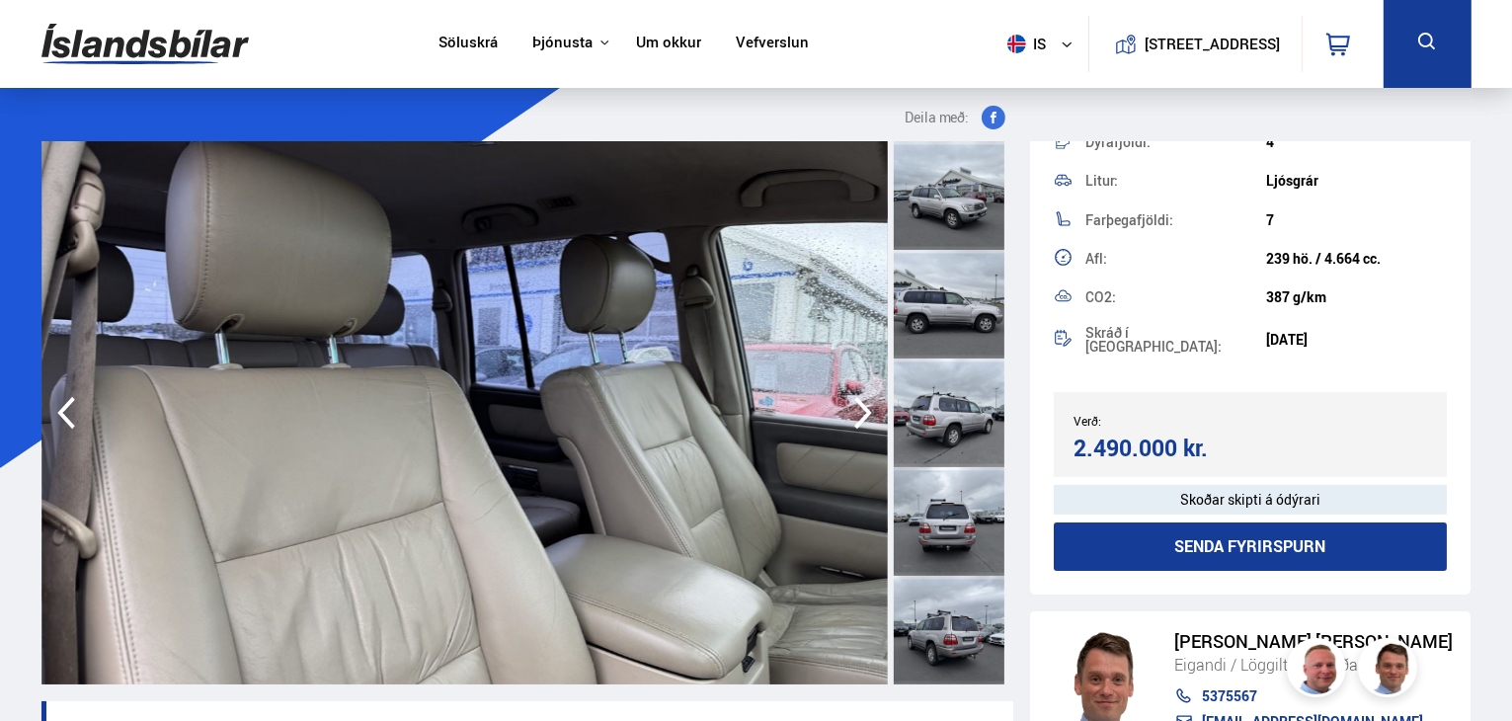
click at [844, 408] on icon "button" at bounding box center [863, 412] width 40 height 47
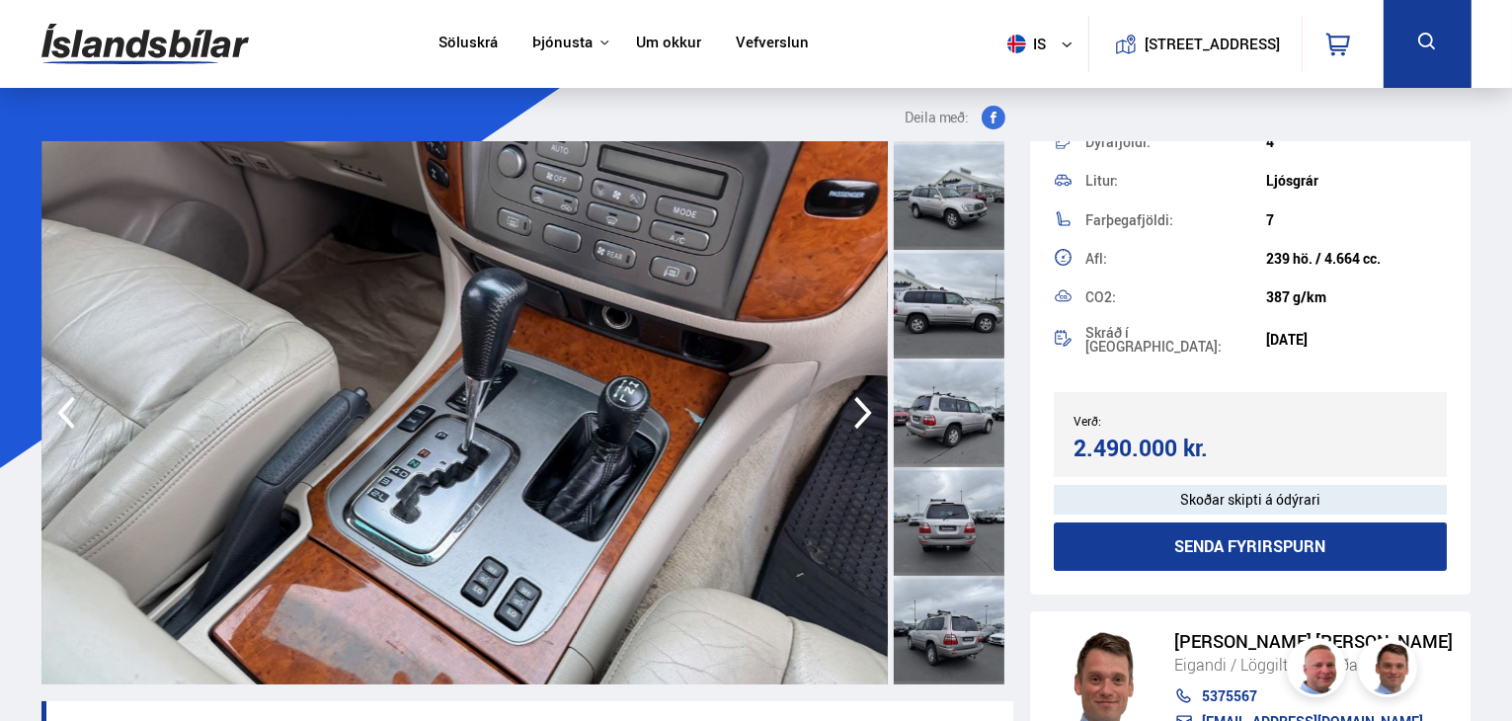
click at [844, 408] on icon "button" at bounding box center [863, 412] width 40 height 47
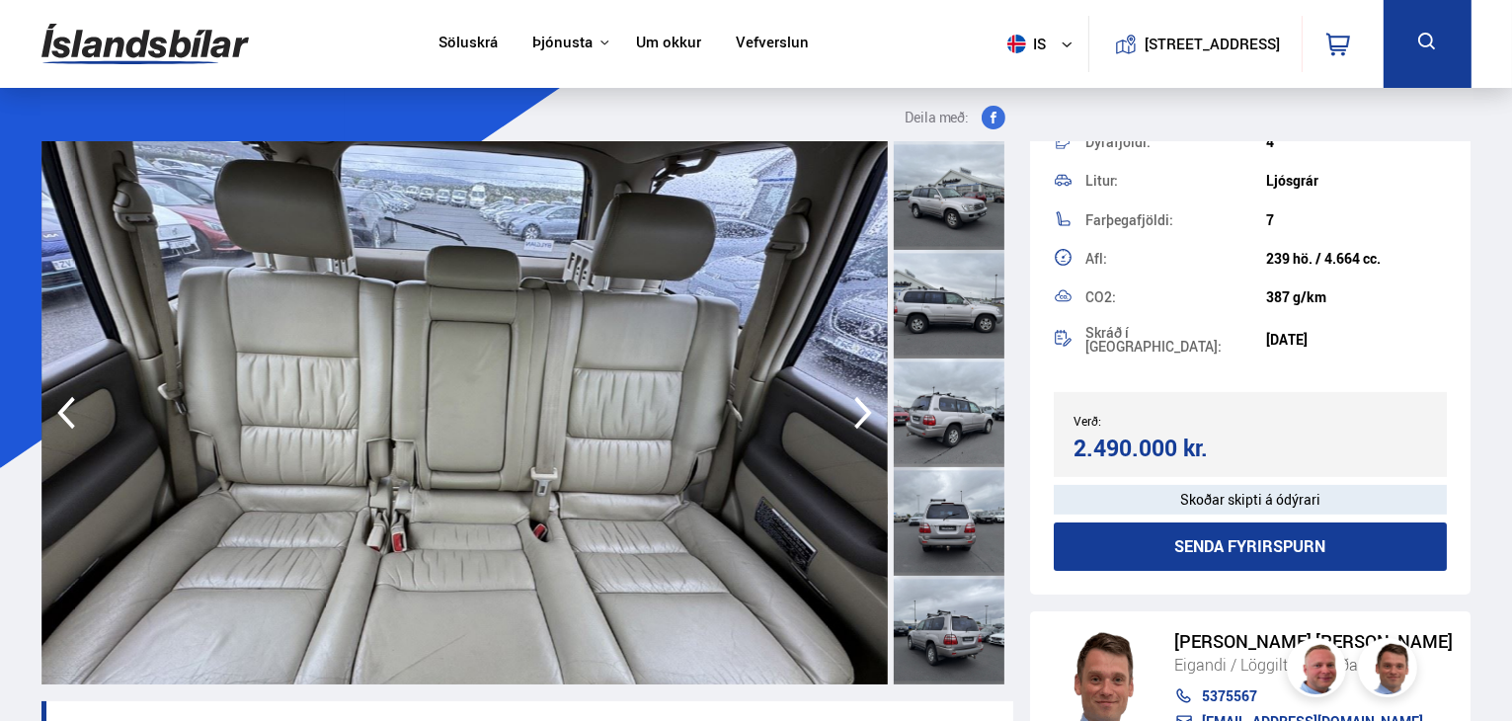
click at [844, 408] on icon "button" at bounding box center [863, 412] width 40 height 47
